Goal: Ask a question

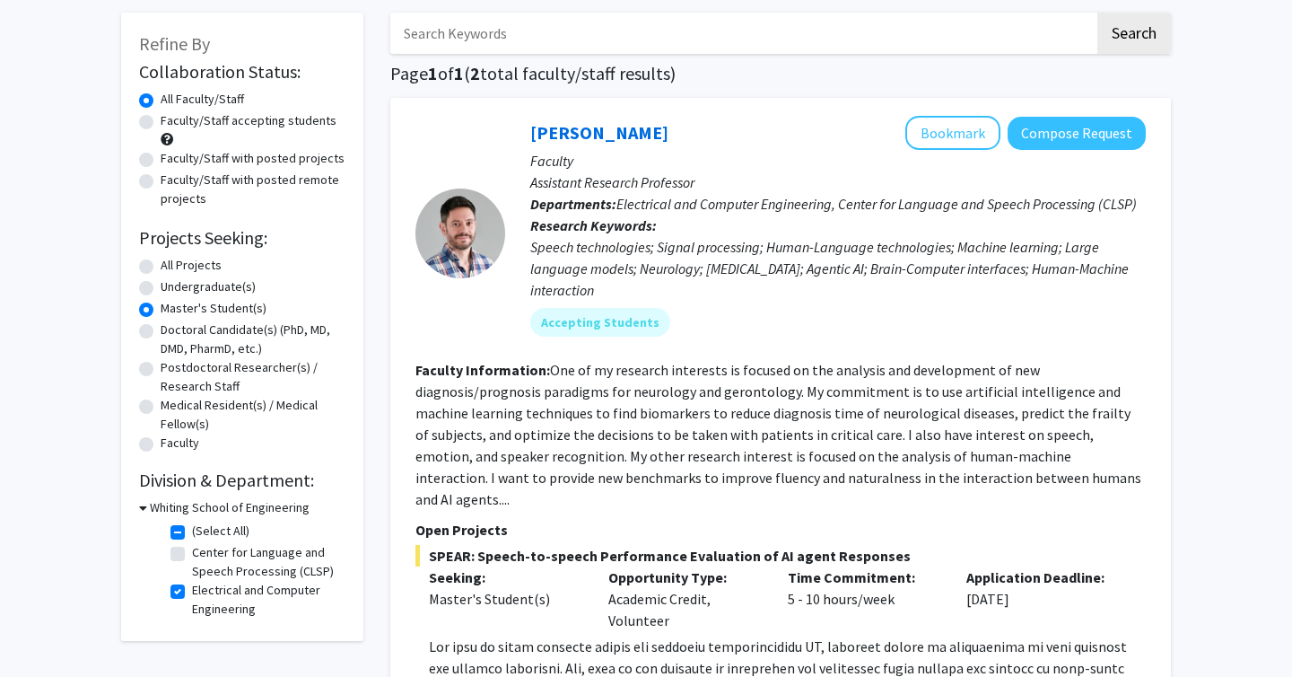
scroll to position [142, 0]
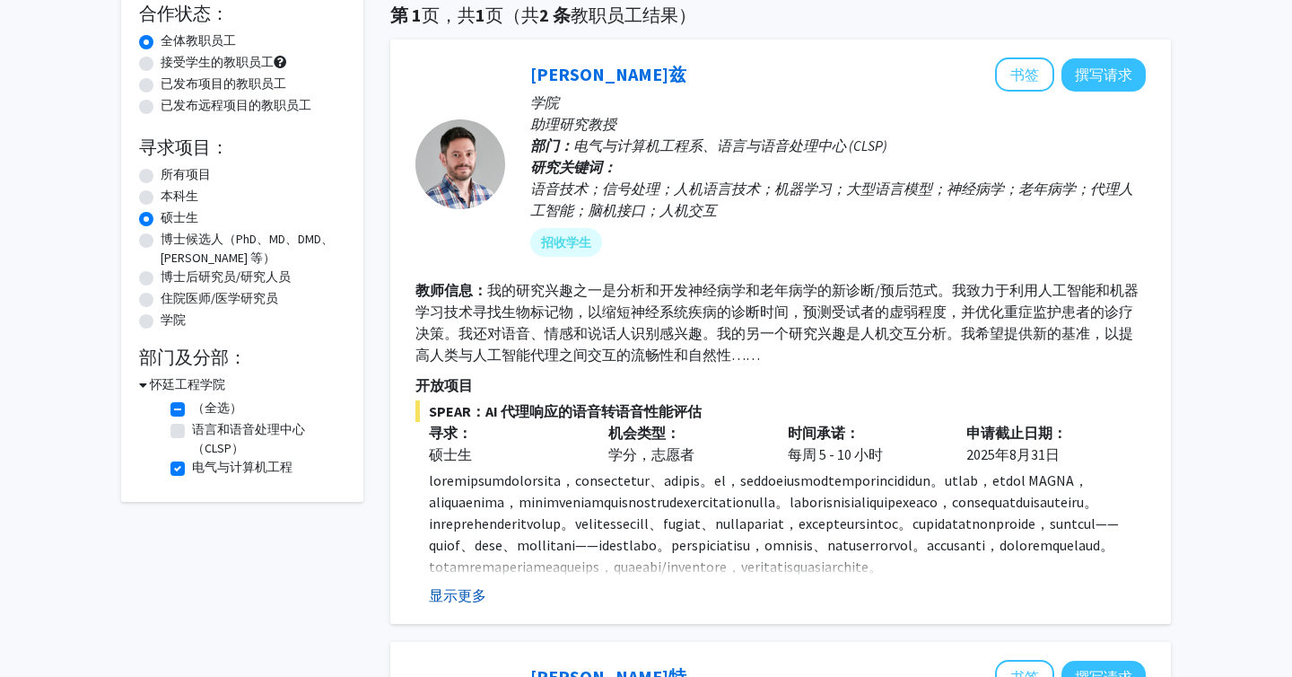
click at [452, 593] on font "显示更多" at bounding box center [457, 595] width 57 height 18
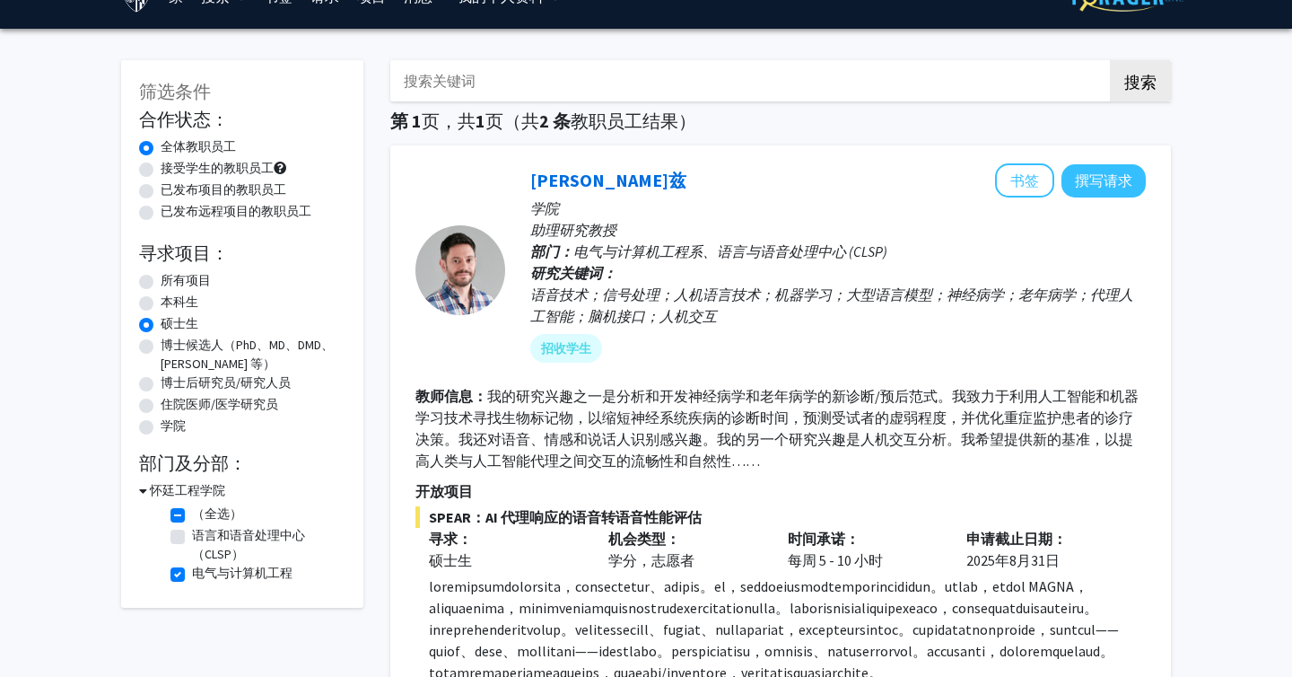
scroll to position [34, 0]
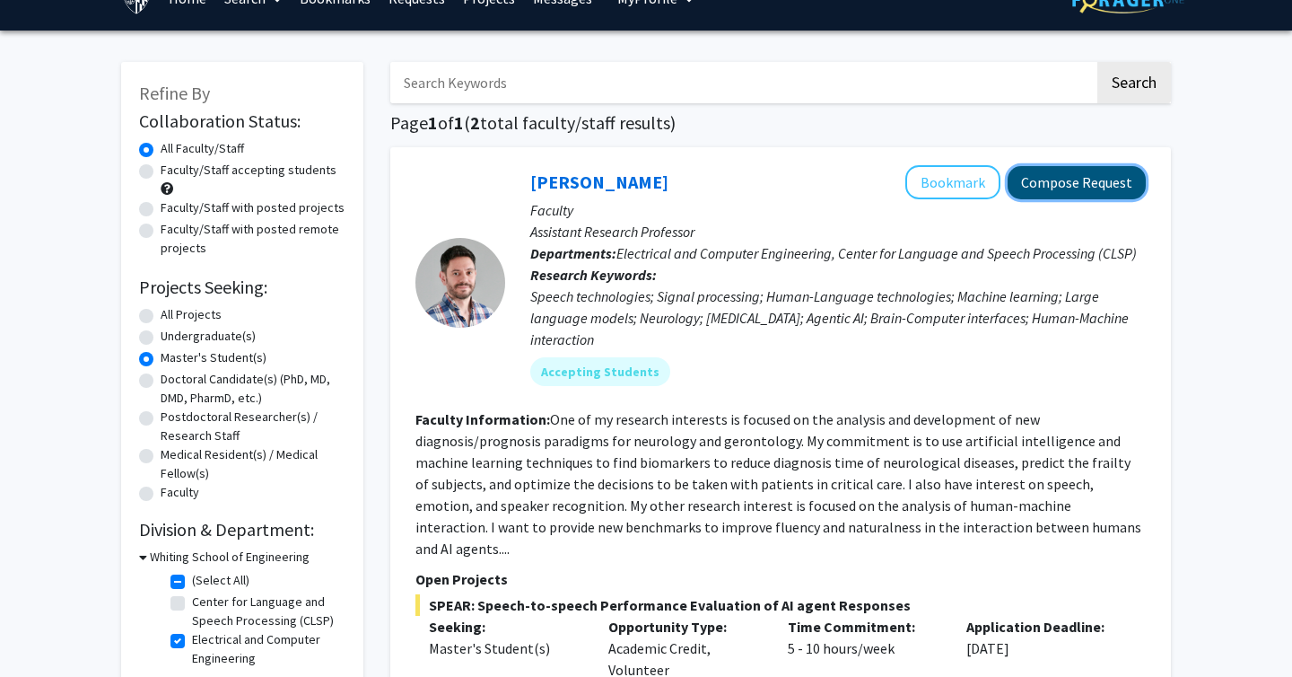
click at [1096, 185] on button "Compose Request" at bounding box center [1077, 182] width 138 height 33
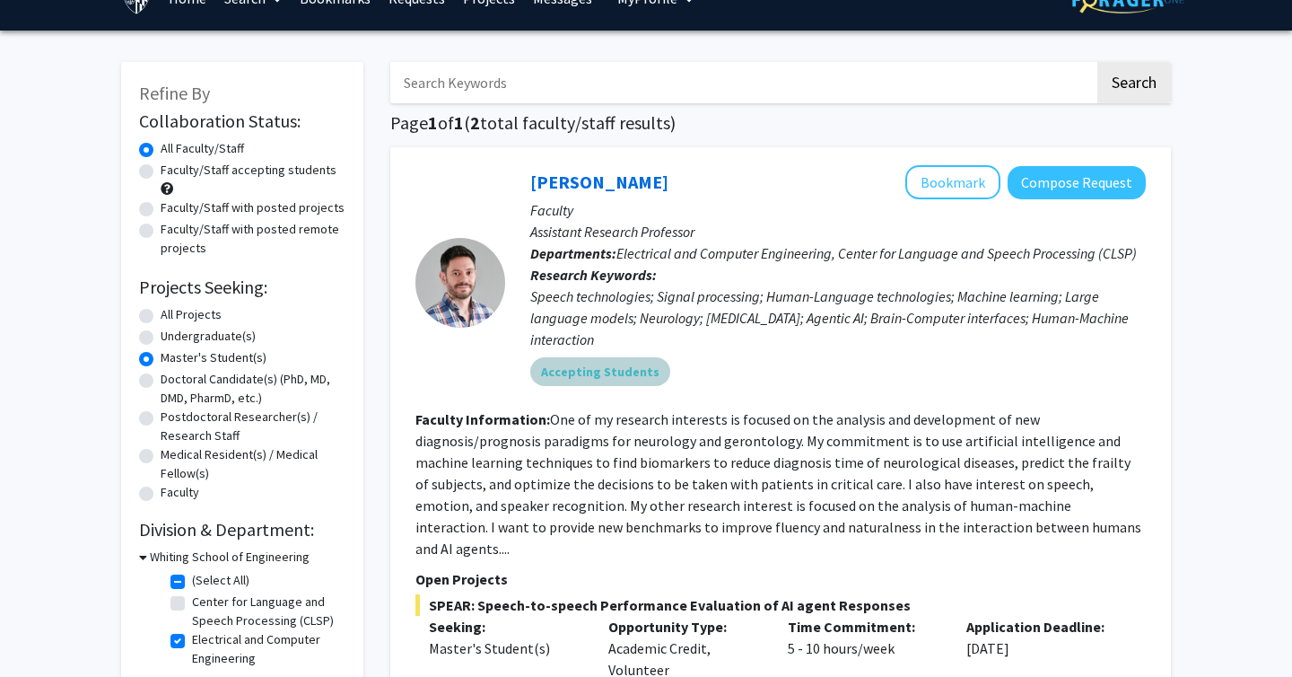
click at [1079, 358] on div "Accepting Students" at bounding box center [838, 372] width 623 height 36
click at [1075, 344] on div "Speech technologies; Signal processing; Human-Language technologies; Machine le…" at bounding box center [838, 317] width 616 height 65
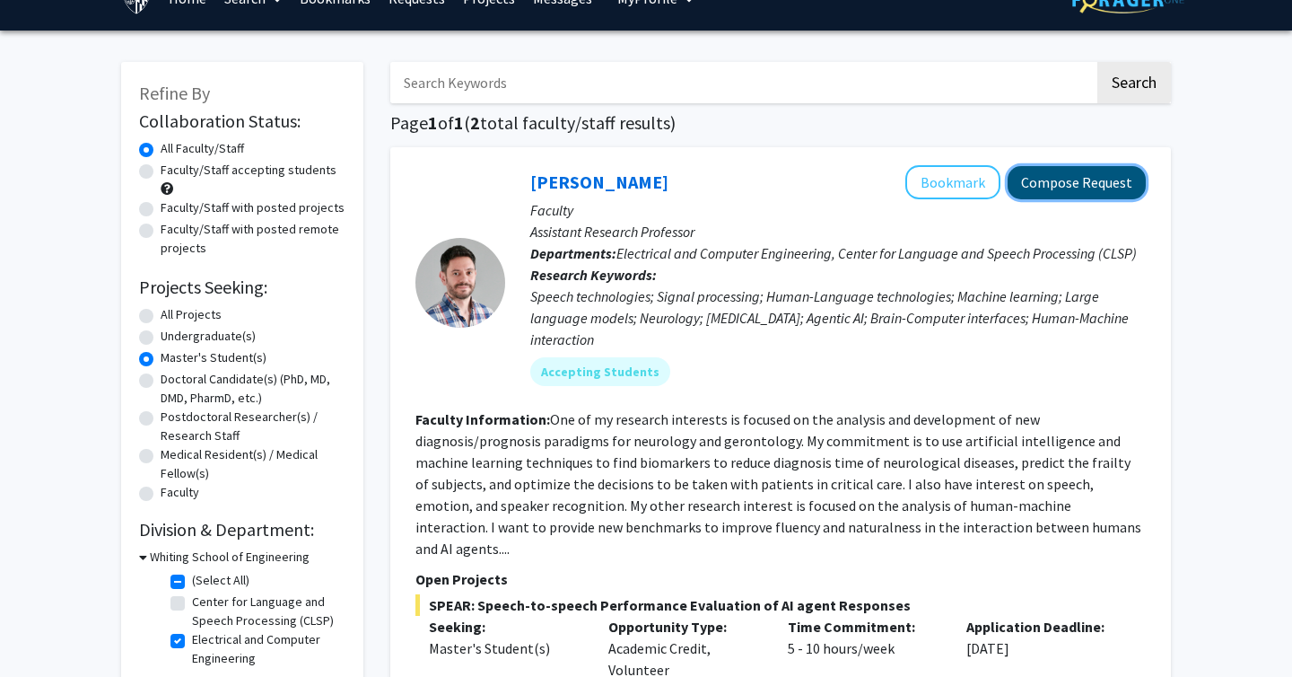
click at [1069, 188] on button "Compose Request" at bounding box center [1077, 182] width 138 height 33
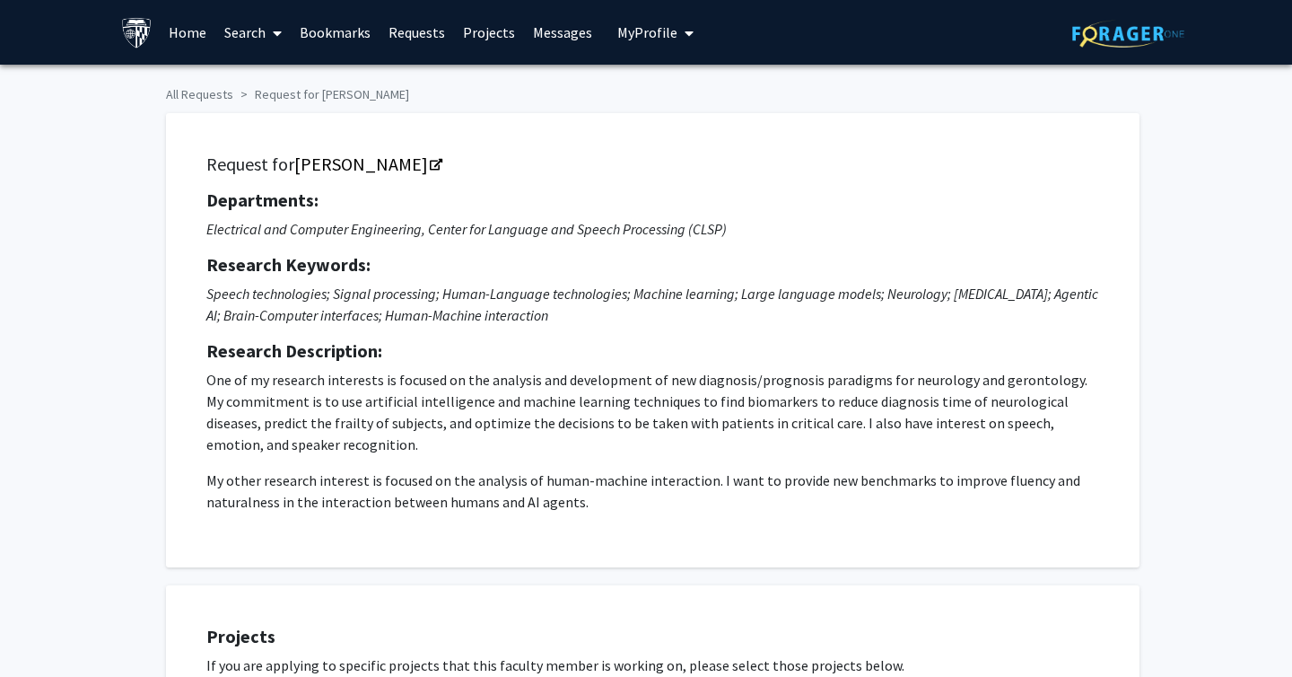
click at [814, 302] on p "Speech technologies; Signal processing; Human-Language technologies; Machine le…" at bounding box center [652, 304] width 893 height 43
click at [756, 342] on h5 "Research Description:" at bounding box center [652, 351] width 893 height 22
